Goal: Transaction & Acquisition: Purchase product/service

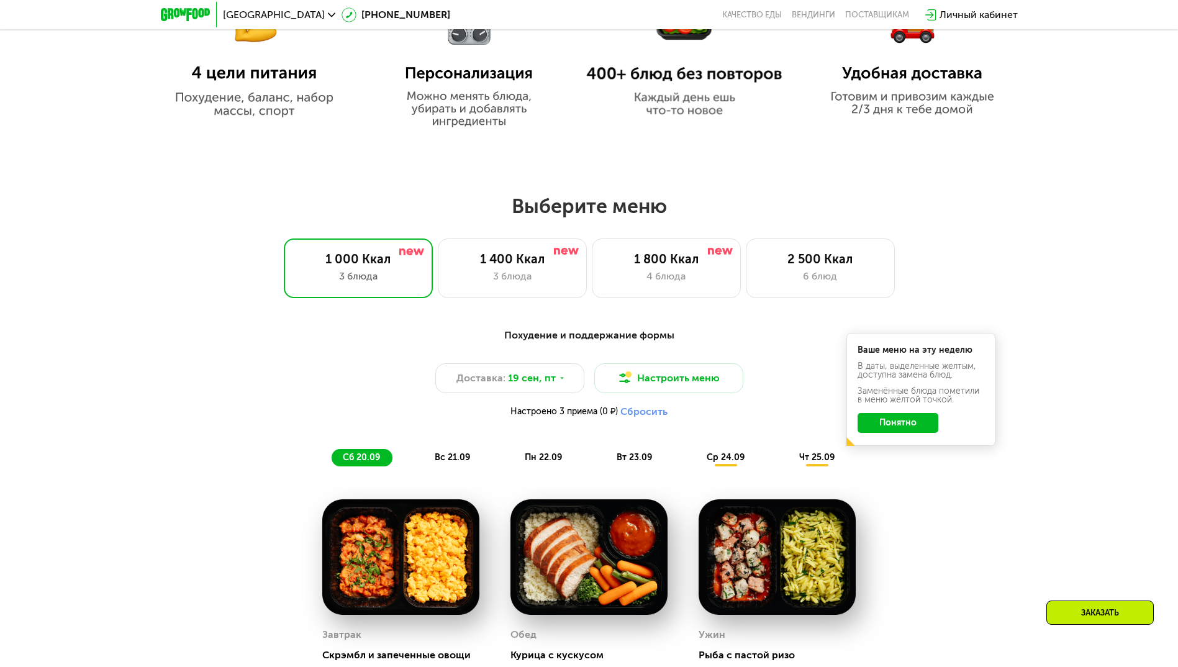
scroll to position [869, 0]
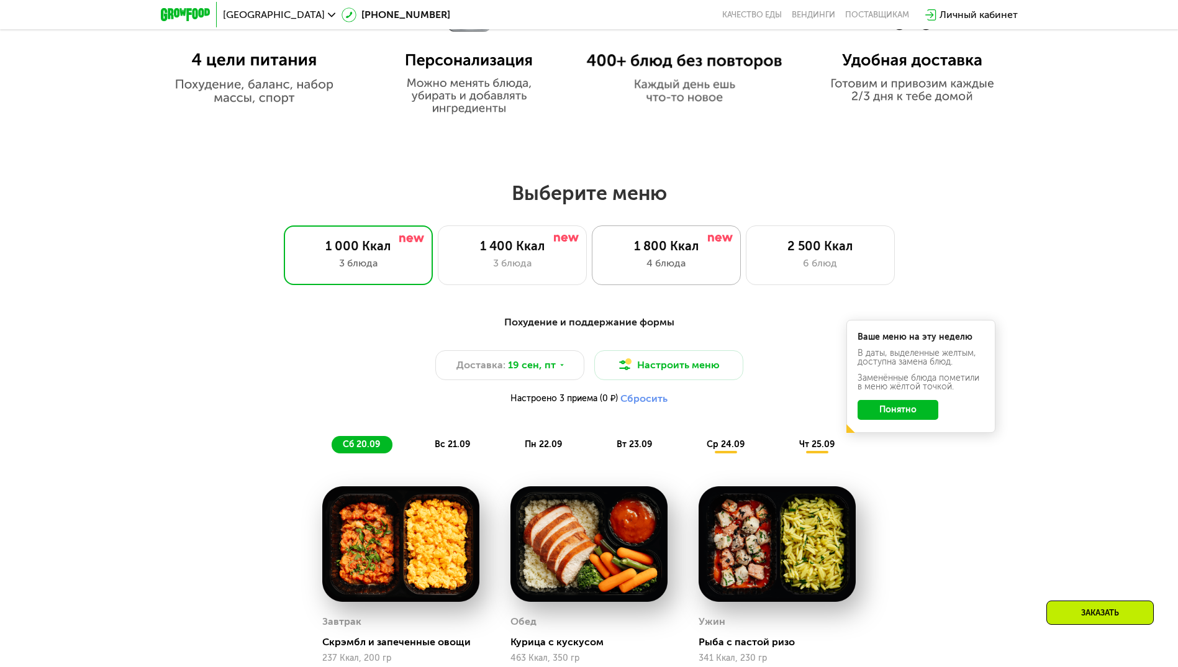
click at [684, 259] on div "1 800 Ккал 4 блюда" at bounding box center [666, 255] width 149 height 60
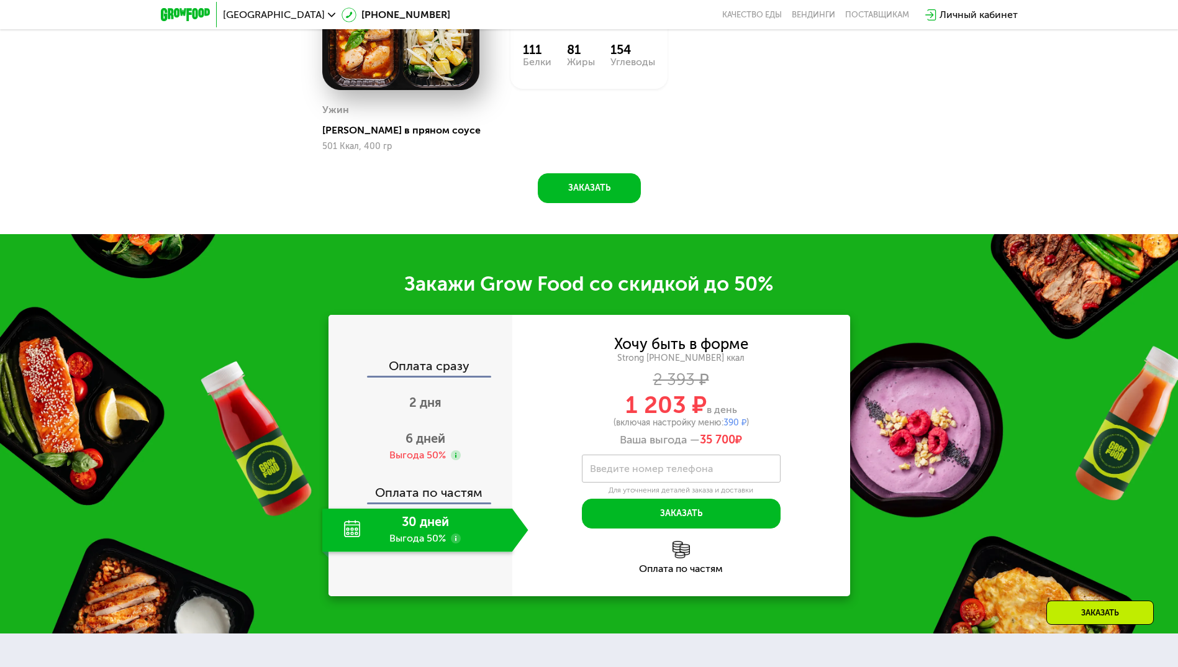
scroll to position [1490, 0]
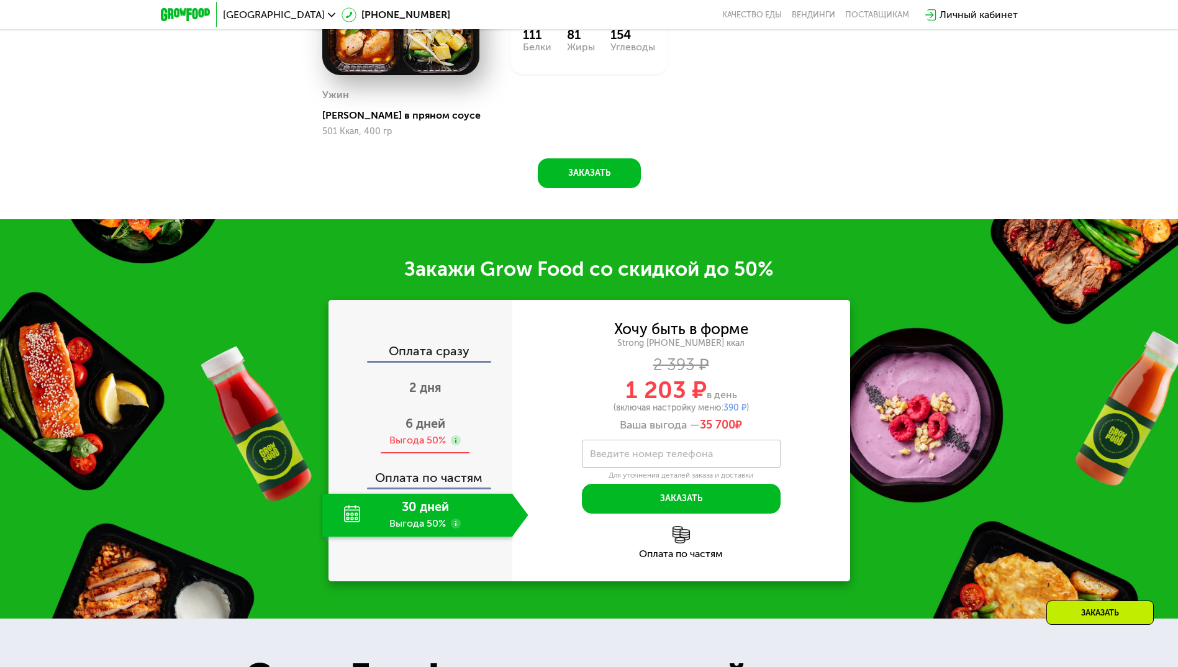
click at [434, 431] on span "6 дней" at bounding box center [425, 423] width 40 height 15
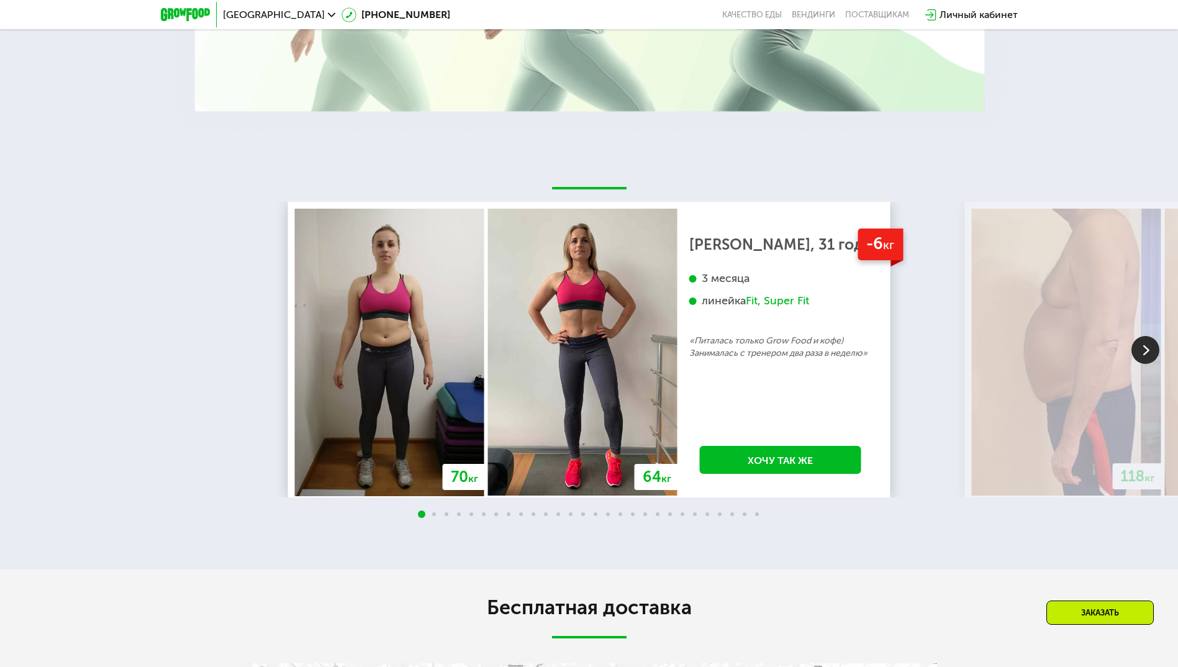
scroll to position [2608, 0]
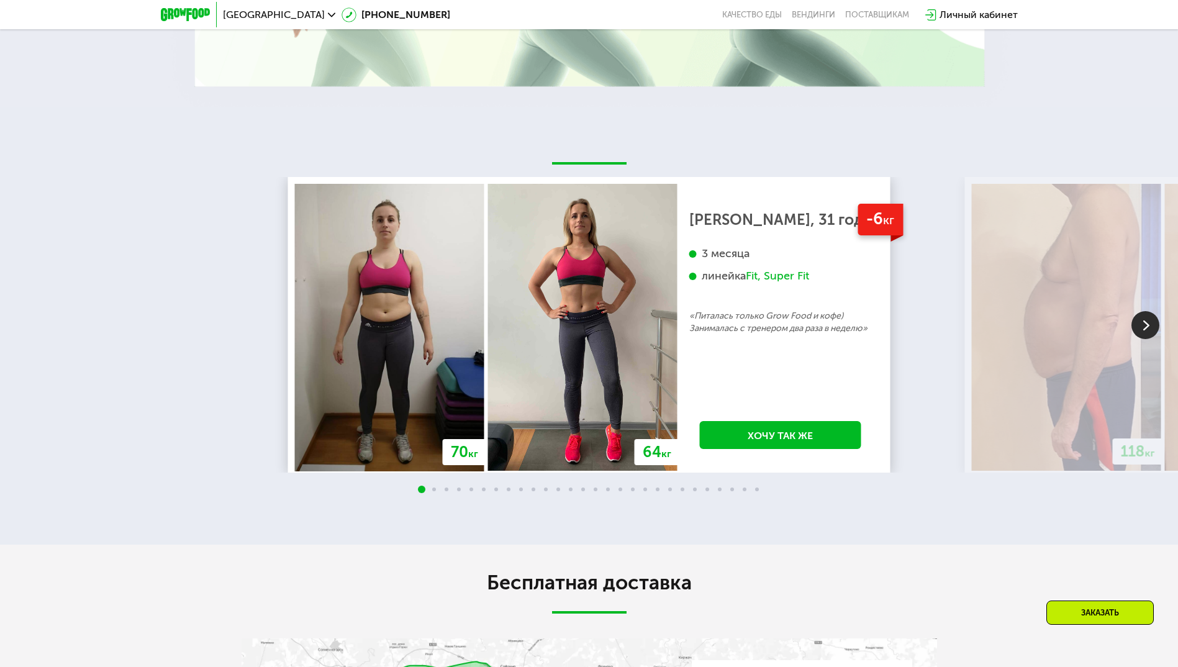
click at [1142, 339] on img at bounding box center [1145, 325] width 28 height 28
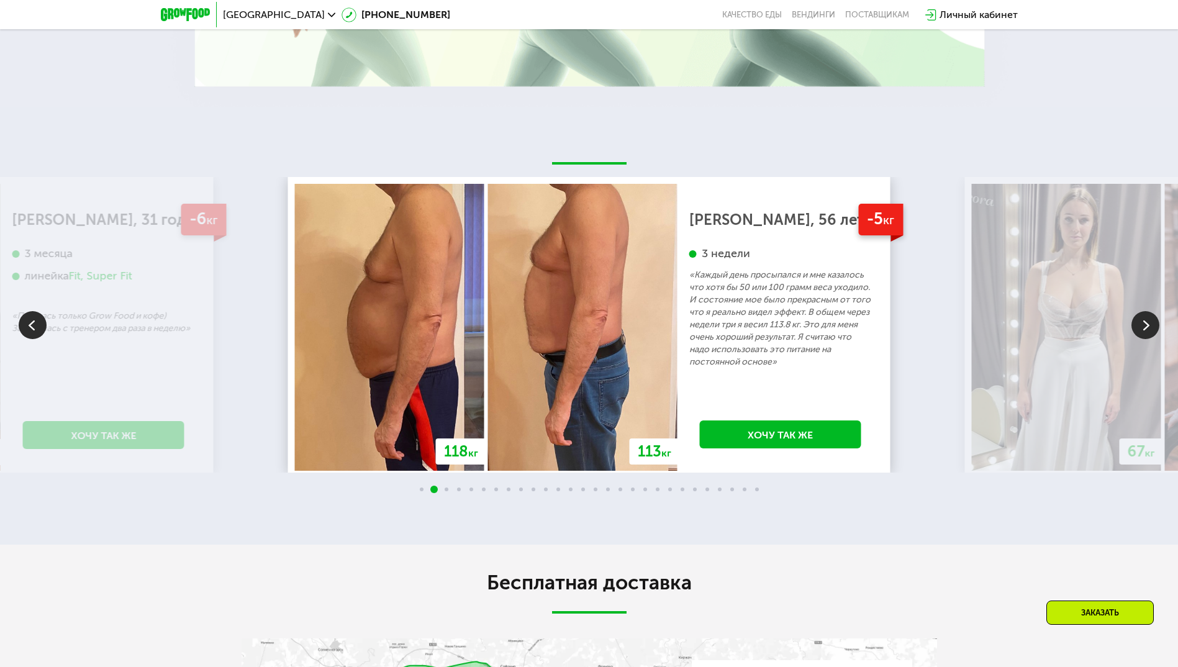
click at [1142, 339] on img at bounding box center [1145, 325] width 28 height 28
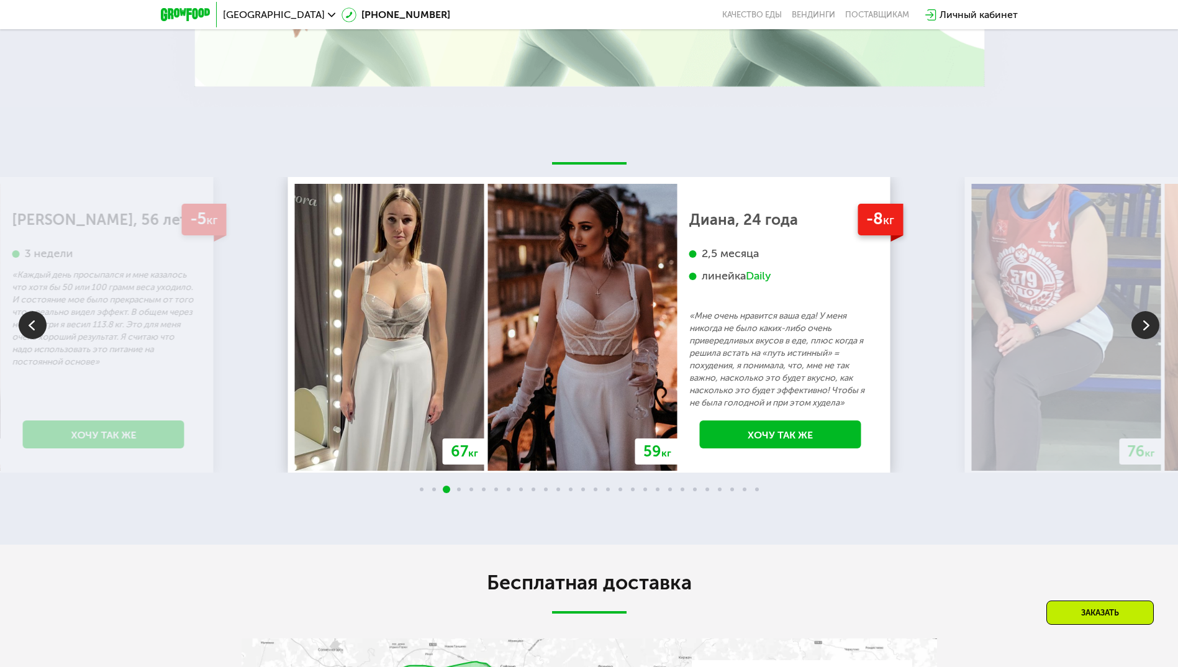
click at [1142, 339] on img at bounding box center [1145, 325] width 28 height 28
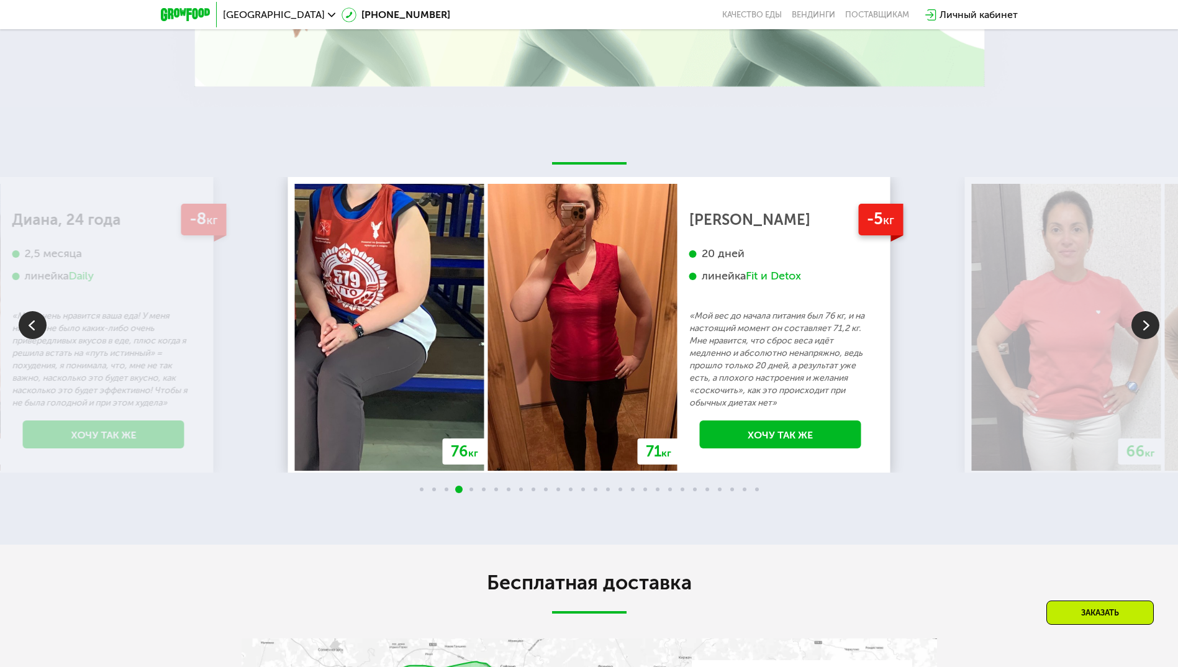
click at [1142, 339] on img at bounding box center [1145, 325] width 28 height 28
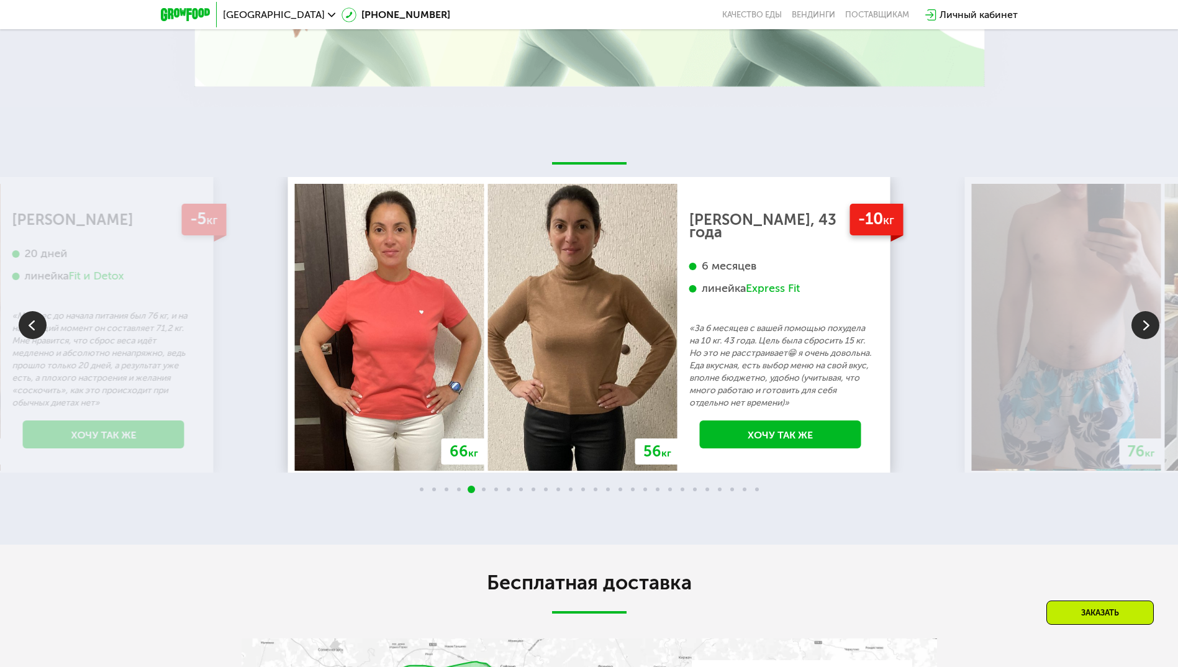
click at [1142, 339] on img at bounding box center [1145, 325] width 28 height 28
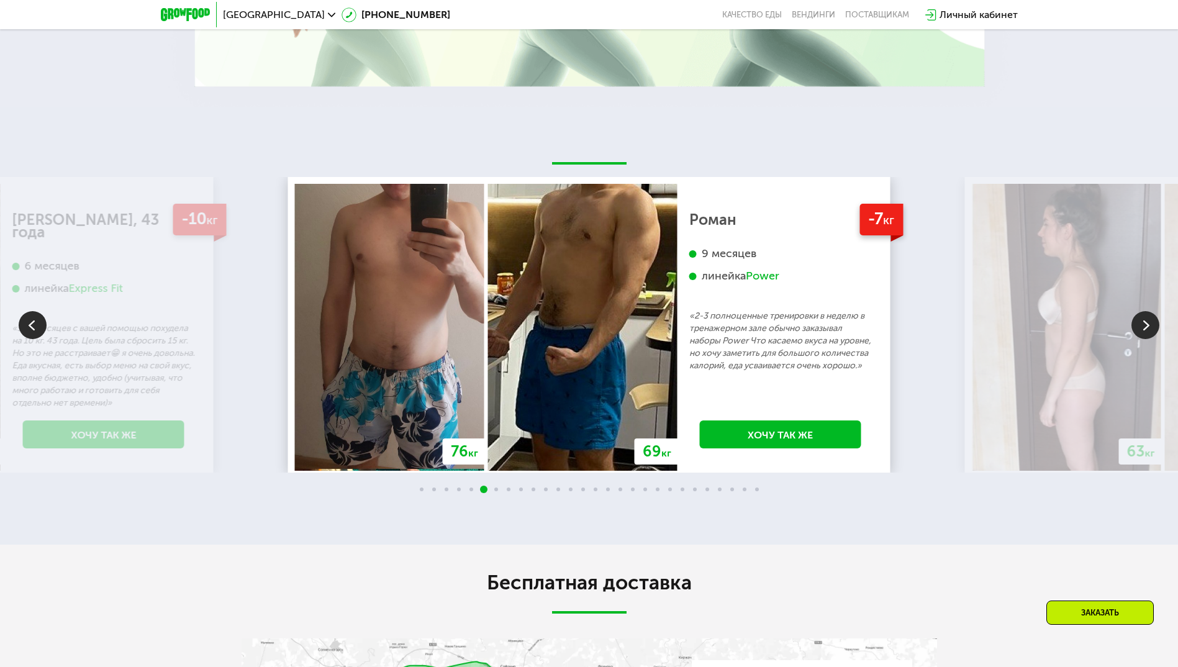
click at [1142, 339] on img at bounding box center [1145, 325] width 28 height 28
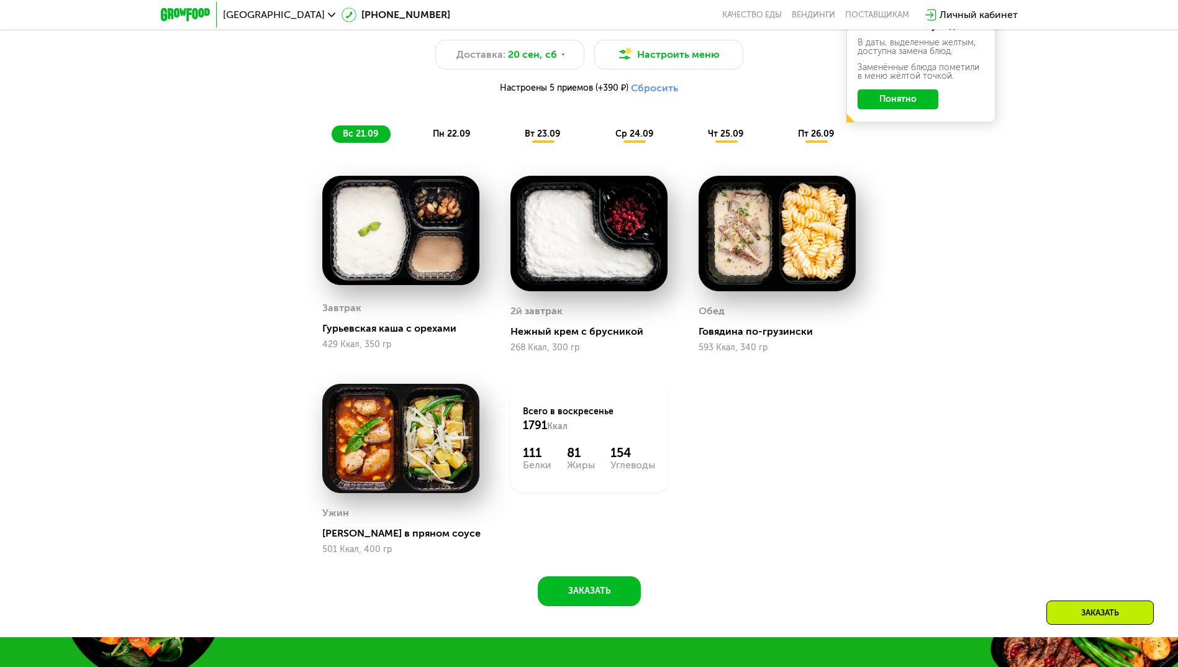
scroll to position [1118, 0]
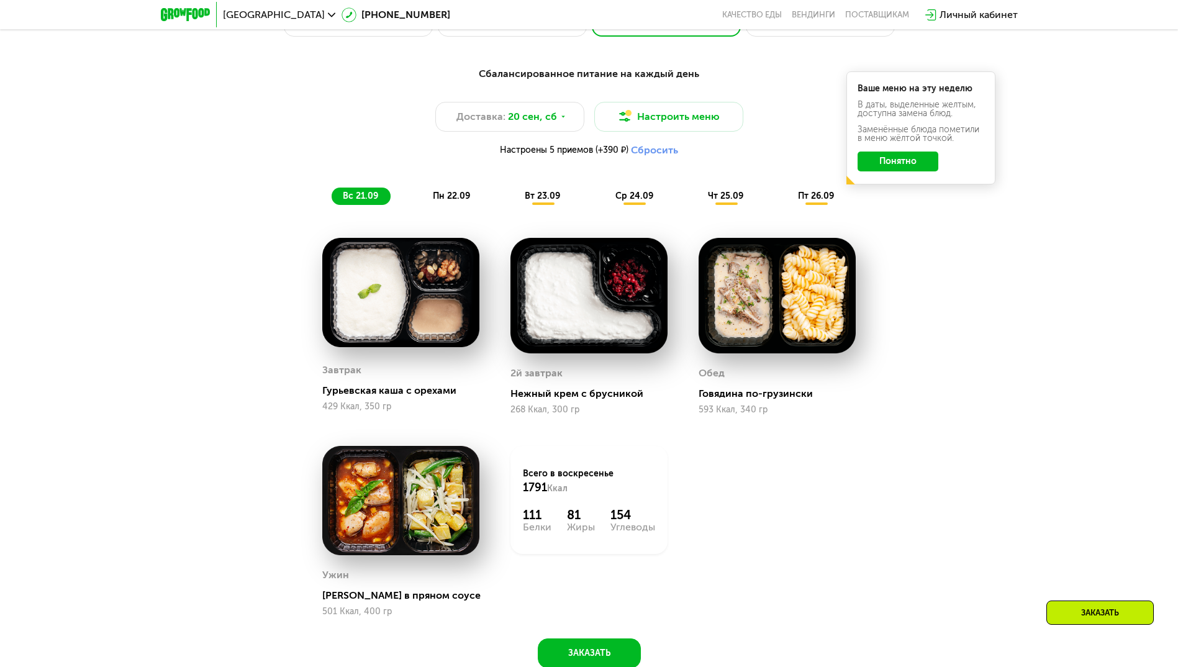
click at [914, 165] on button "Понятно" at bounding box center [897, 162] width 81 height 20
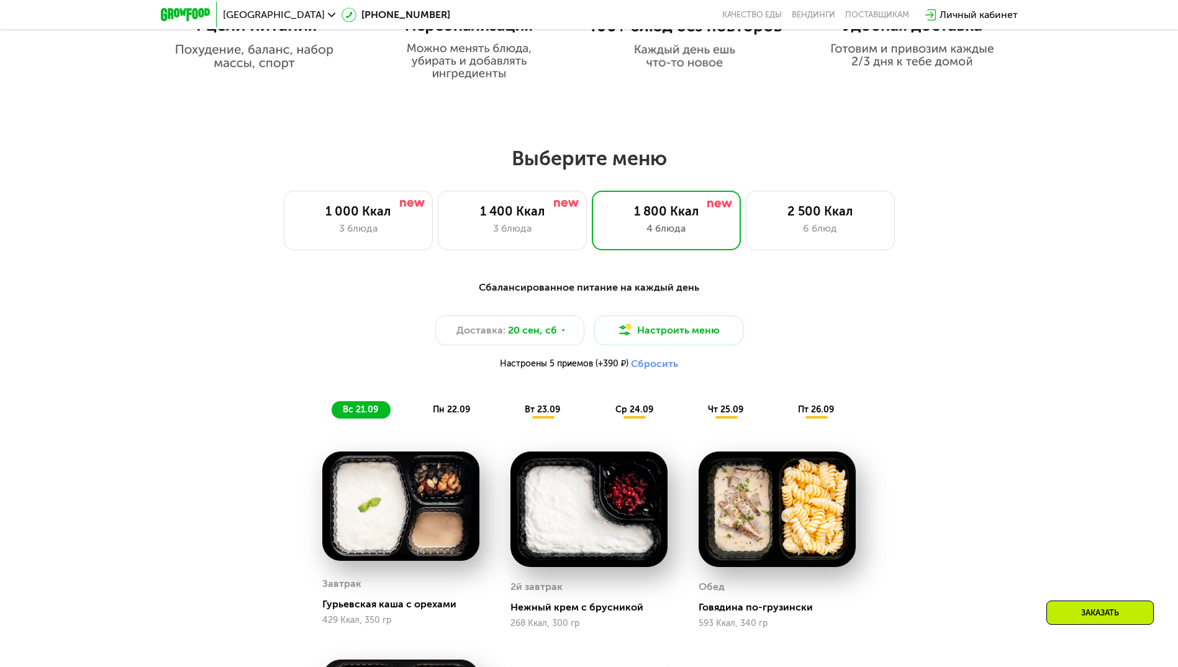
scroll to position [869, 0]
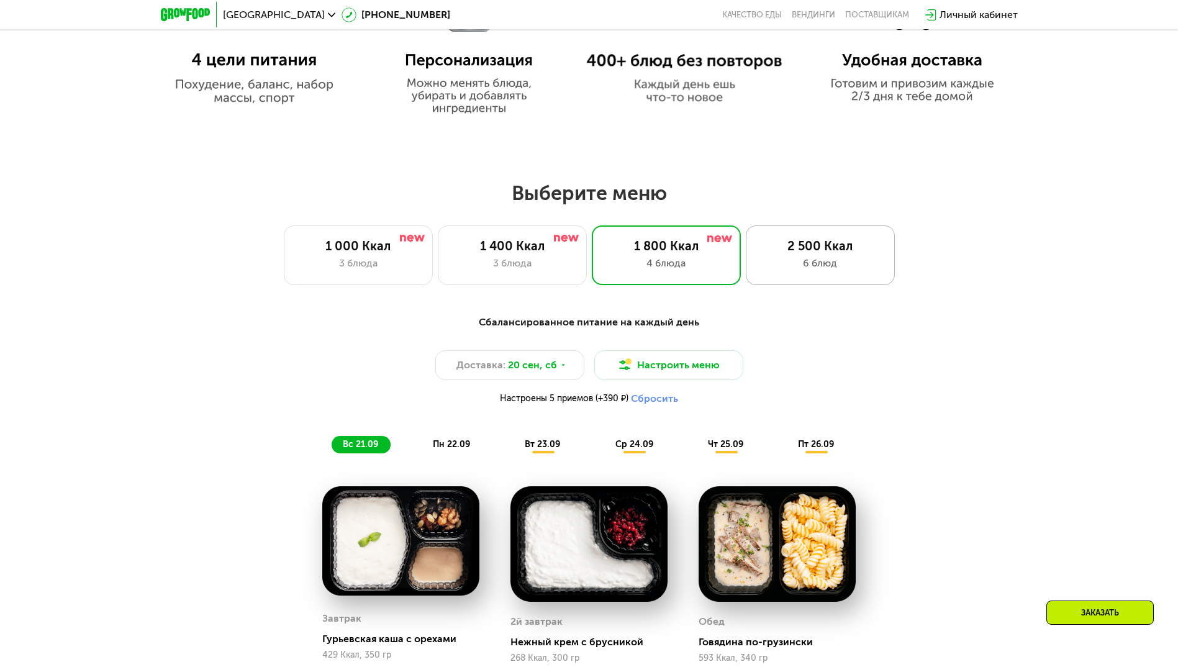
click at [846, 252] on div "2 500 Ккал" at bounding box center [820, 245] width 123 height 15
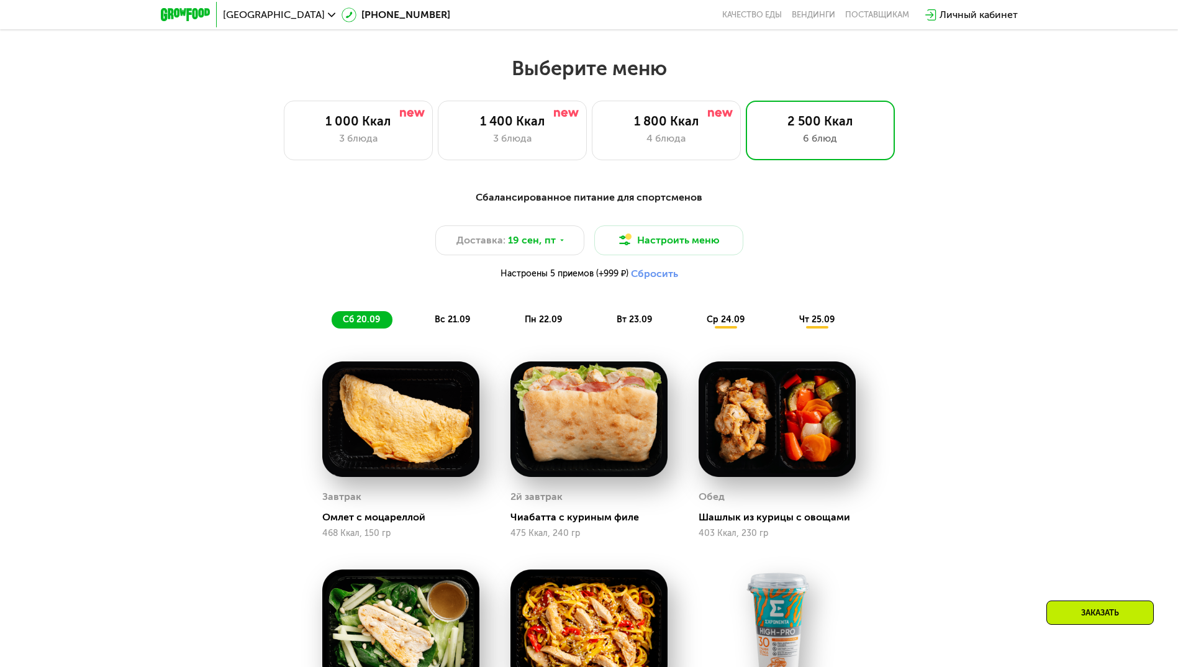
scroll to position [993, 0]
click at [645, 123] on div "1 800 Ккал" at bounding box center [666, 121] width 123 height 15
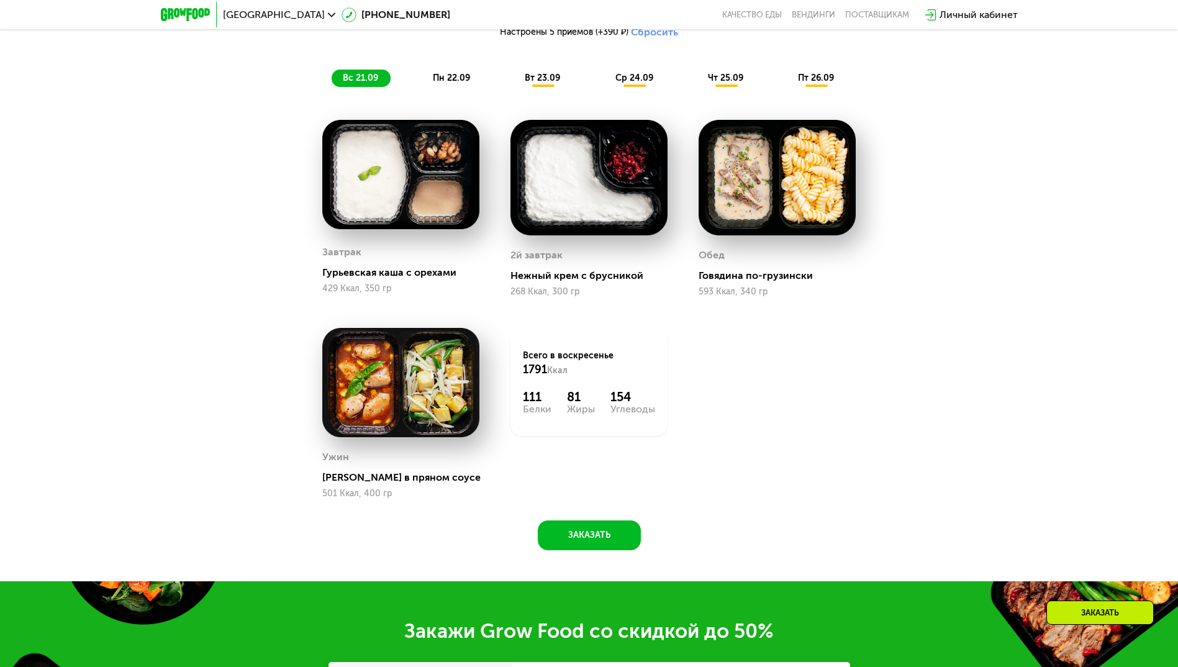
scroll to position [1242, 0]
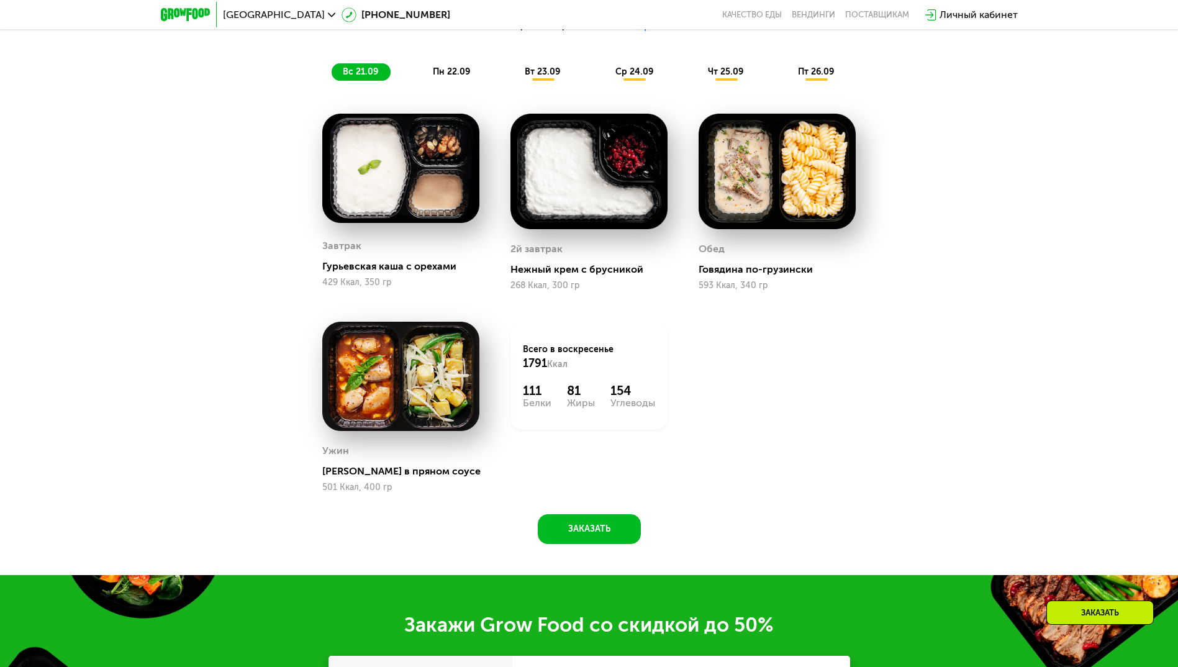
click at [101, 108] on div "Сбалансированное питание на каждый день Доставка: [DATE] Настроить меню Настрое…" at bounding box center [589, 250] width 1178 height 650
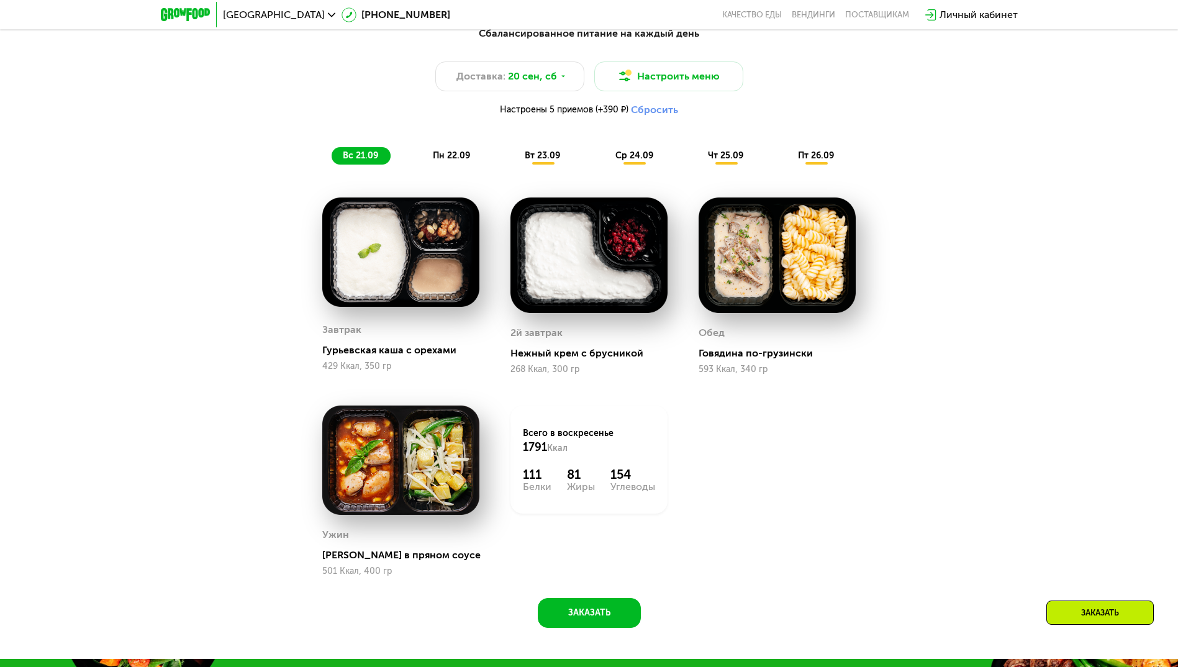
scroll to position [1180, 0]
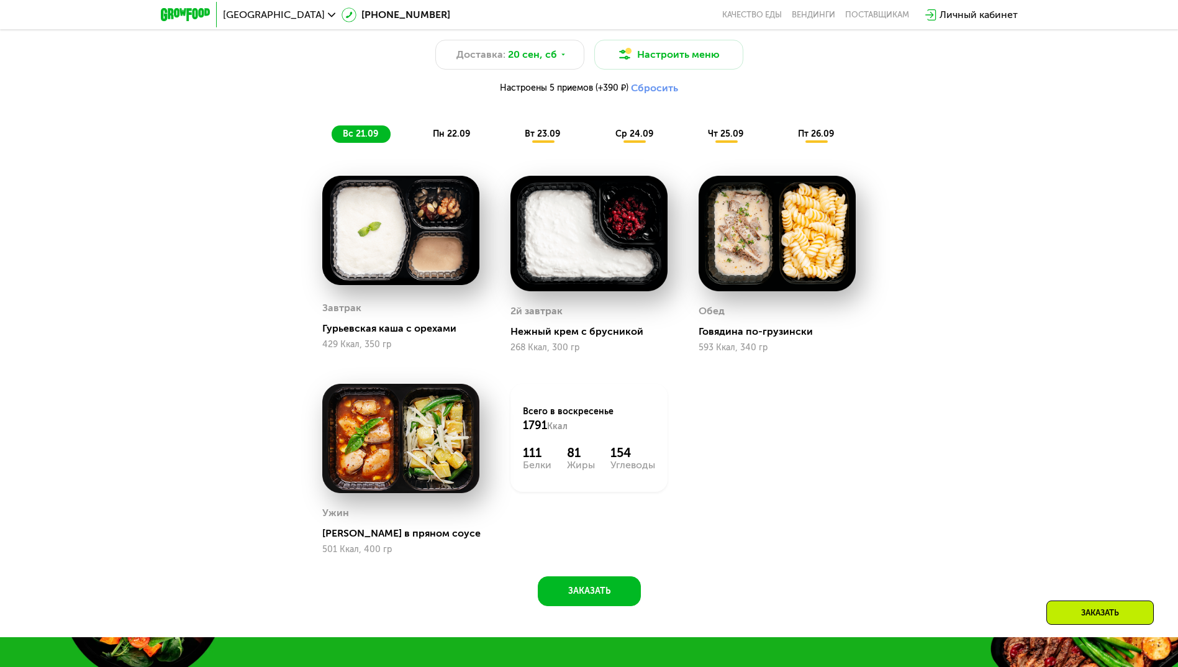
click at [453, 135] on span "пн 22.09" at bounding box center [451, 134] width 37 height 11
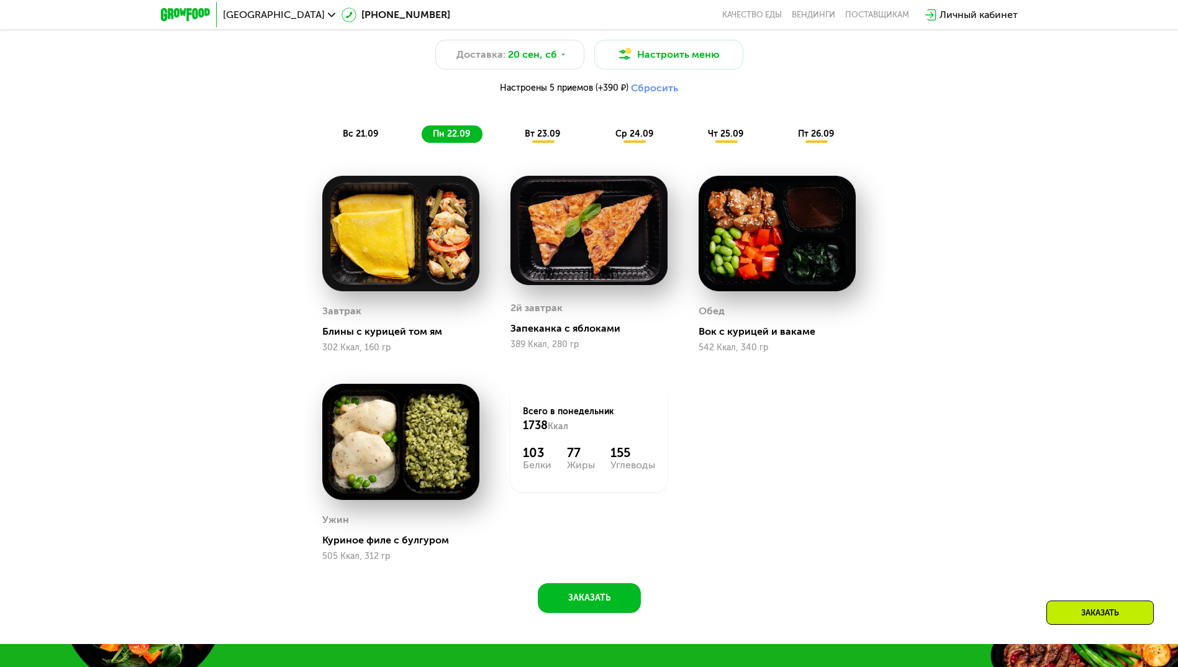
click at [552, 139] on span "вт 23.09" at bounding box center [542, 134] width 35 height 11
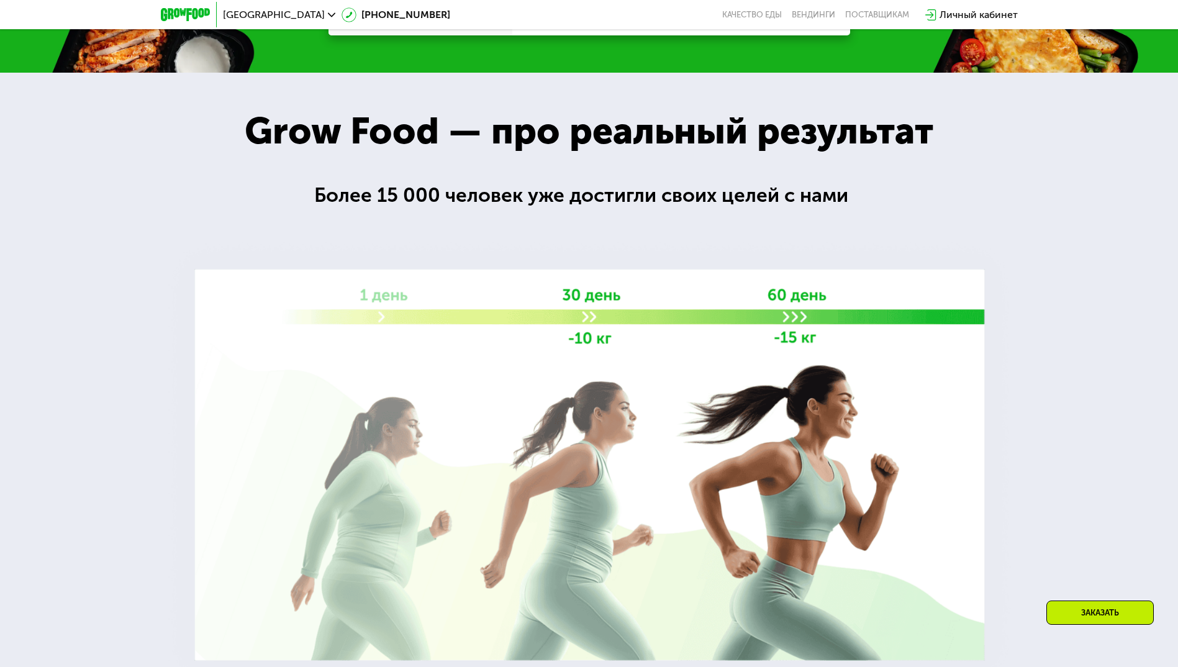
scroll to position [2297, 0]
